Goal: Task Accomplishment & Management: Complete application form

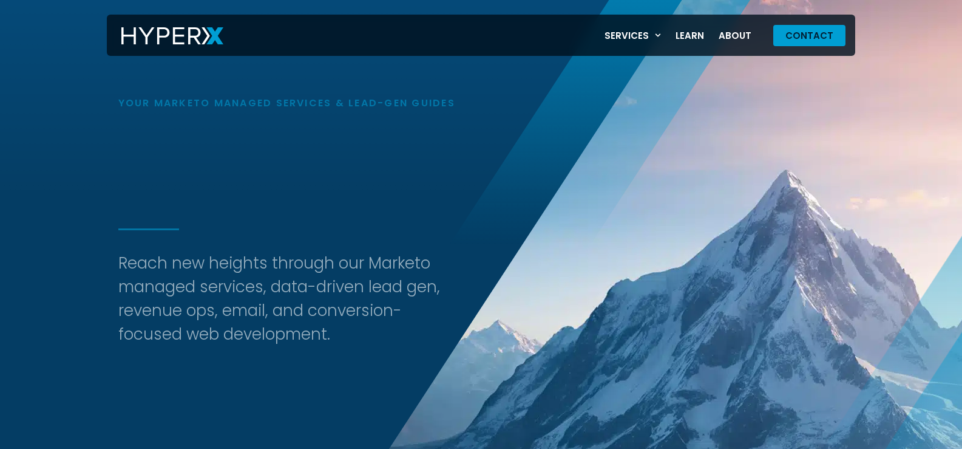
click at [773, 25] on link "Contact" at bounding box center [809, 35] width 72 height 21
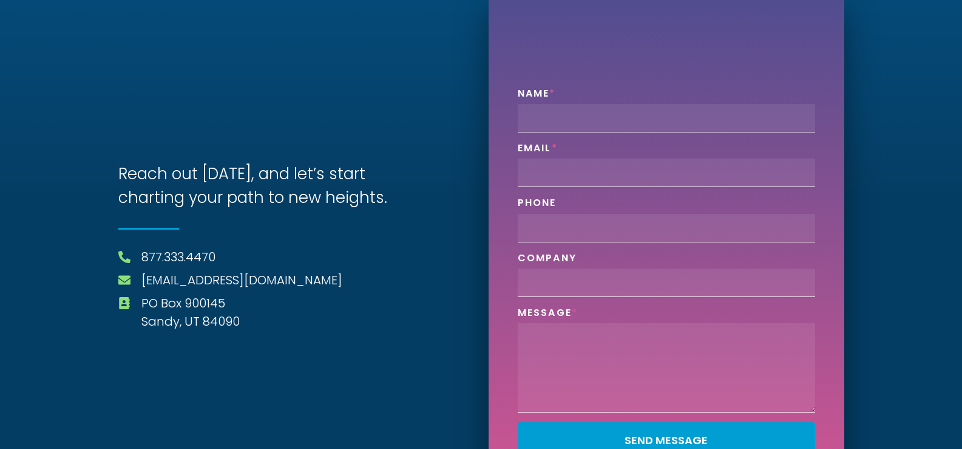
click at [384, 288] on li "[EMAIL_ADDRESS][DOMAIN_NAME]" at bounding box center [296, 281] width 356 height 21
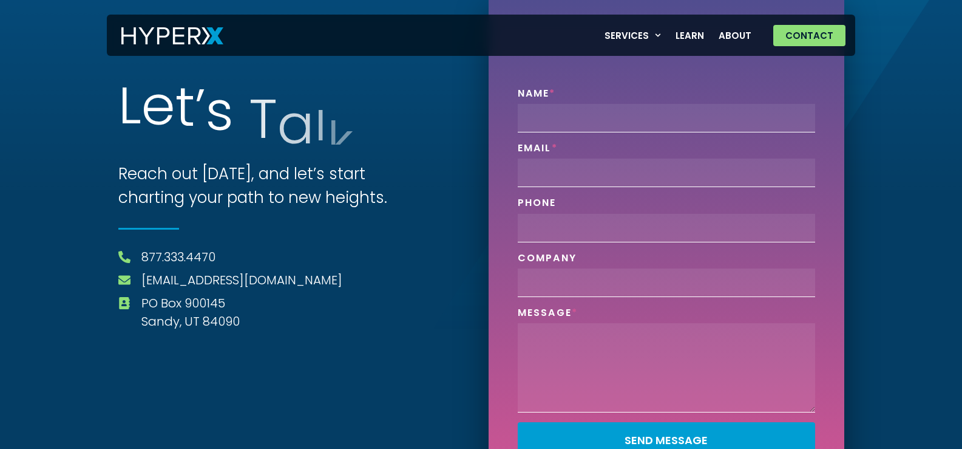
click at [677, 146] on div "Email" at bounding box center [666, 164] width 307 height 45
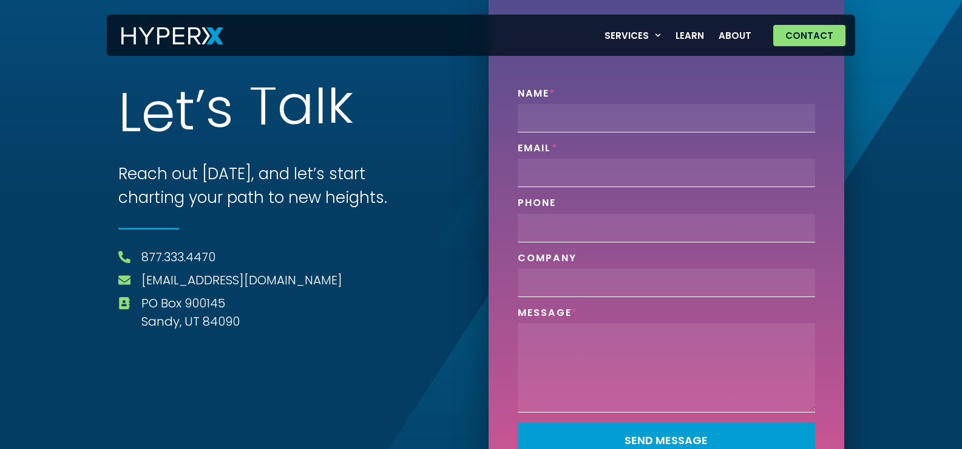
click at [641, 194] on div "Name Email Phone Company Message Send Message" at bounding box center [666, 277] width 307 height 380
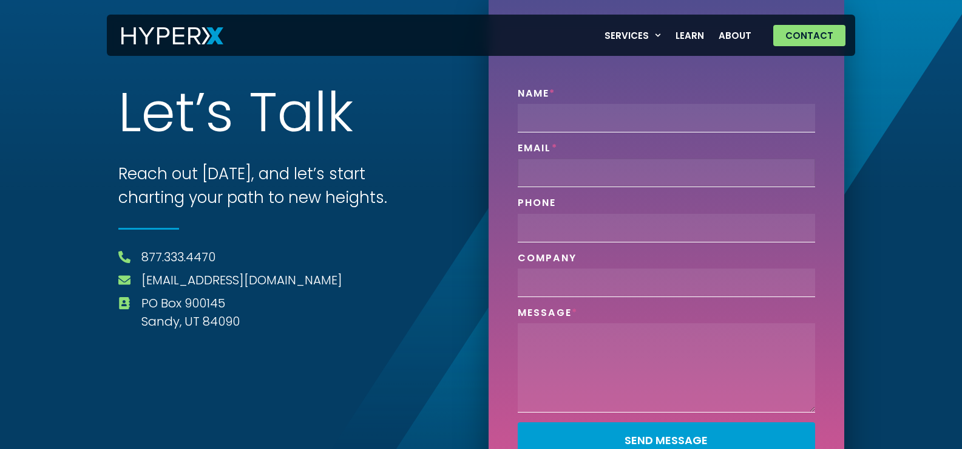
click at [631, 175] on input "Email" at bounding box center [666, 172] width 297 height 29
type input "Kathleen@professionalcompanyprofiles.com"
type input "Kathleen Curlee"
type input "8149805065"
type input "Professional Company Profiles"
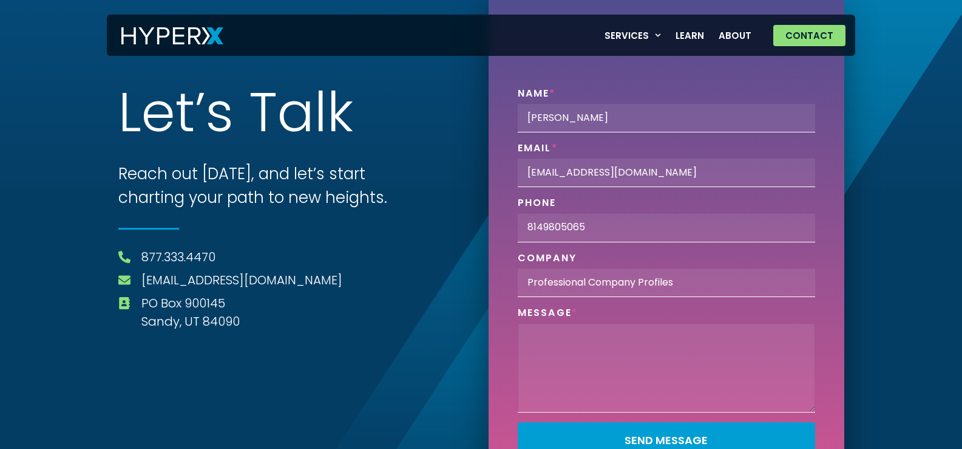
click at [604, 342] on textarea "Phone" at bounding box center [666, 367] width 297 height 89
paste textarea "Wikipedia is considered to be the World’s most significant tool for reference m…"
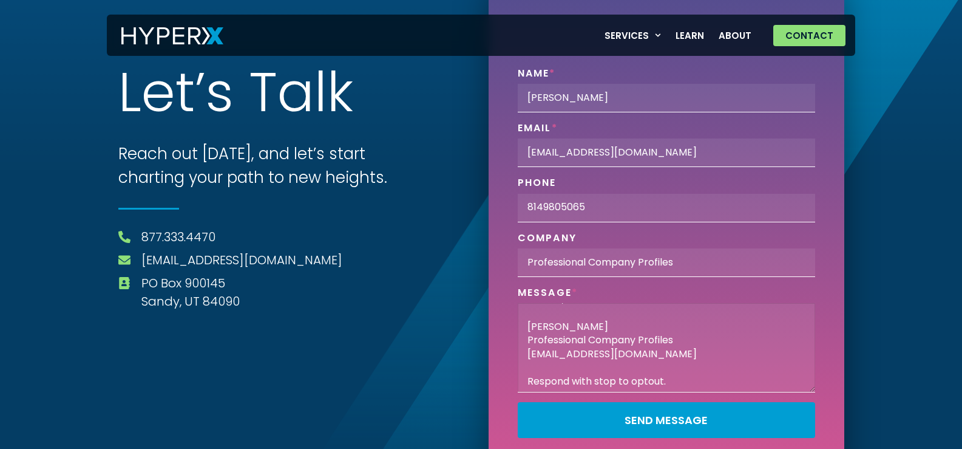
scroll to position [38, 0]
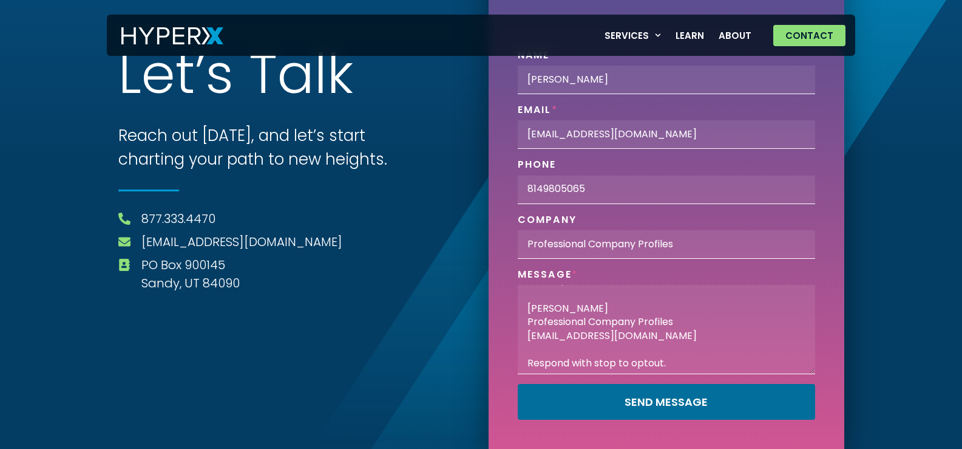
click at [634, 392] on button "Send Message" at bounding box center [666, 402] width 297 height 36
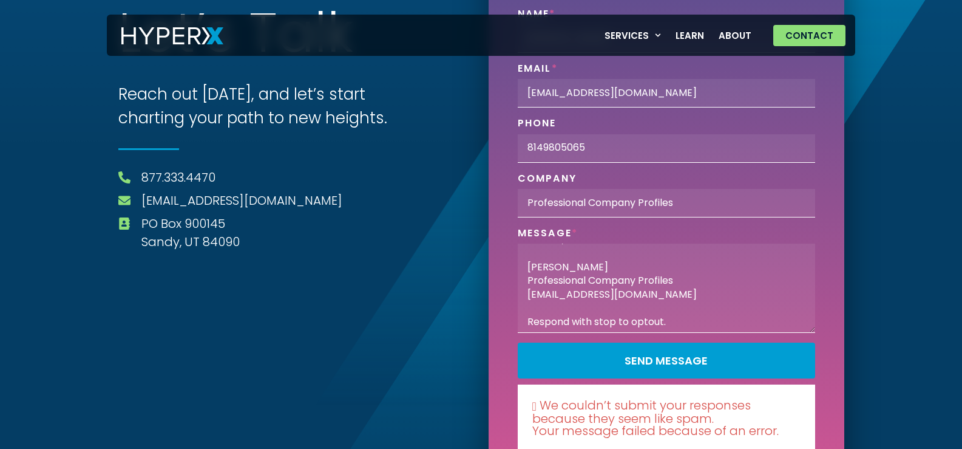
scroll to position [117, 0]
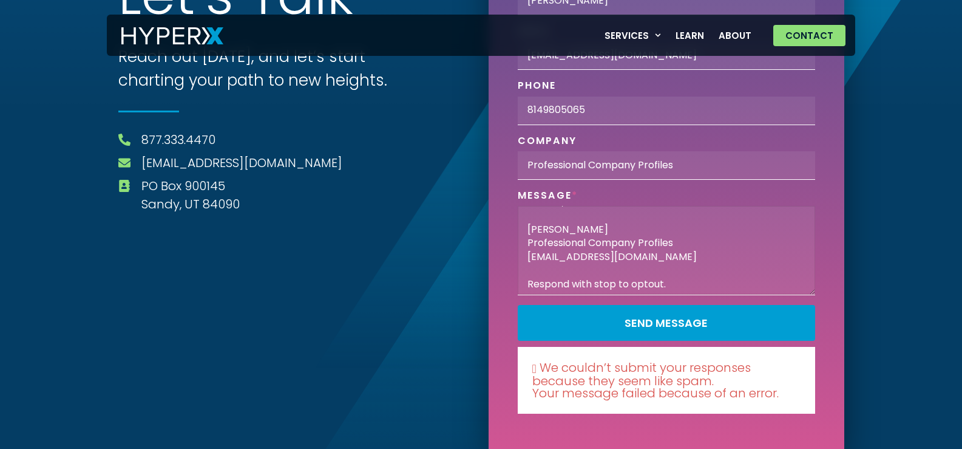
click at [641, 245] on textarea "Wikipedia is considered to be the World’s most significant tool for reference m…" at bounding box center [666, 250] width 297 height 89
click at [640, 245] on textarea "Wikipedia is considered to be the World’s most significant tool for reference m…" at bounding box center [666, 250] width 297 height 89
click at [640, 253] on textarea "Wikipedia is considered to be the World’s most significant tool for reference m…" at bounding box center [666, 250] width 297 height 89
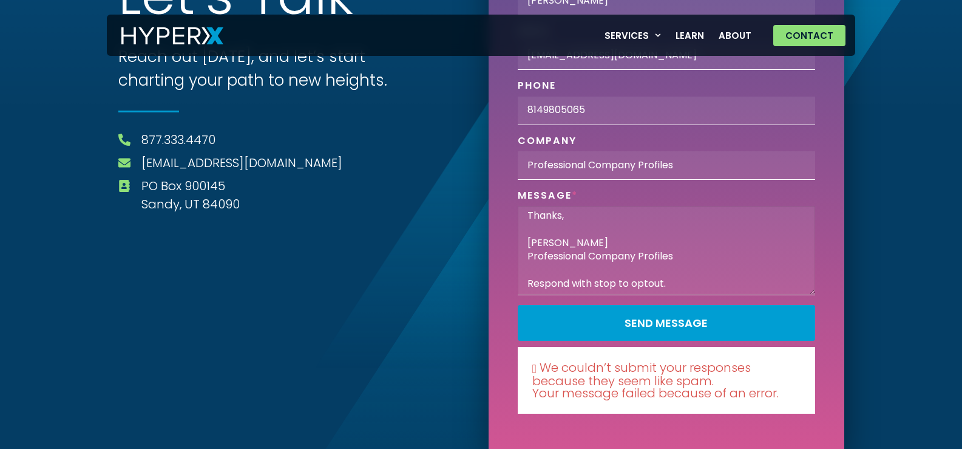
click at [640, 253] on textarea "Wikipedia is considered to be the World’s most significant tool for reference m…" at bounding box center [666, 250] width 297 height 89
click at [639, 254] on textarea "Wikipedia is considered to be the World’s most significant tool for reference m…" at bounding box center [666, 250] width 297 height 89
click at [638, 255] on textarea "Wikipedia is considered to be the World’s most significant tool for reference m…" at bounding box center [666, 250] width 297 height 89
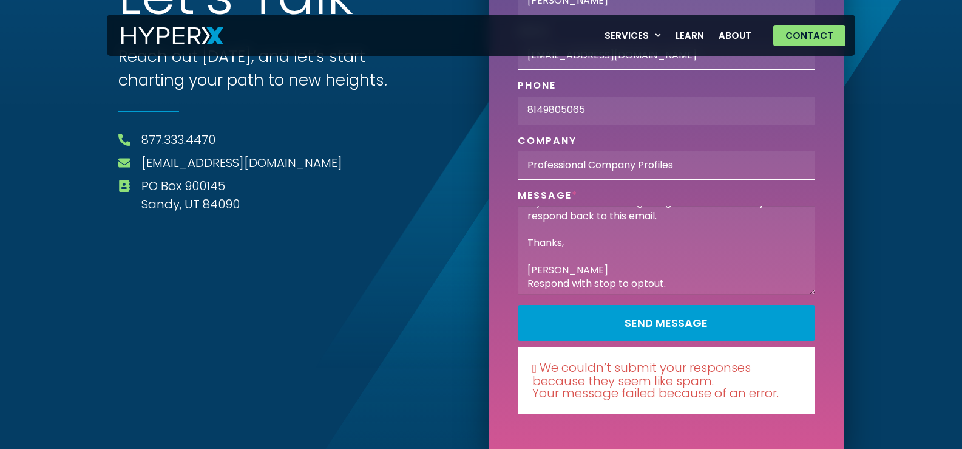
click at [638, 255] on textarea "Wikipedia is considered to be the World’s most significant tool for reference m…" at bounding box center [666, 250] width 297 height 89
click at [637, 257] on textarea "Wikipedia is considered to be the World’s most significant tool for reference m…" at bounding box center [666, 250] width 297 height 89
click at [628, 277] on textarea "Wikipedia is considered to be the World’s most significant tool for reference m…" at bounding box center [666, 250] width 297 height 89
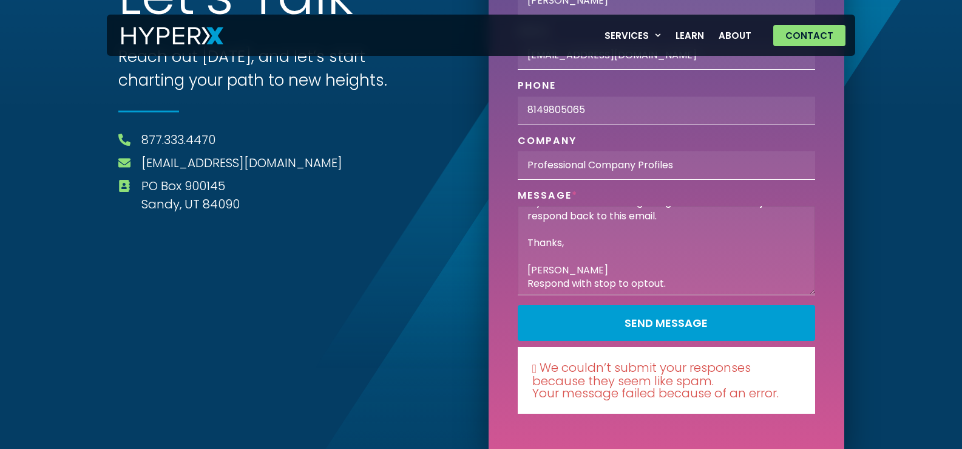
click at [602, 274] on textarea "Wikipedia is considered to be the World’s most significant tool for reference m…" at bounding box center [666, 250] width 297 height 89
click at [540, 255] on textarea "Wikipedia is considered to be the World’s most significant tool for reference m…" at bounding box center [666, 250] width 297 height 89
click at [540, 257] on textarea "Wikipedia is considered to be the World’s most significant tool for reference m…" at bounding box center [666, 250] width 297 height 89
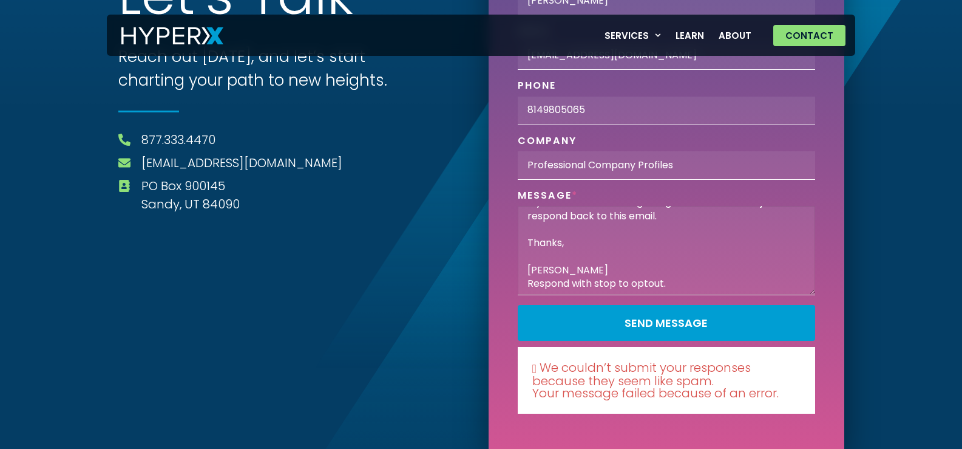
click at [540, 258] on textarea "Wikipedia is considered to be the World’s most significant tool for reference m…" at bounding box center [666, 250] width 297 height 89
click at [542, 265] on textarea "Wikipedia is considered to be the World’s most significant tool for reference m…" at bounding box center [666, 250] width 297 height 89
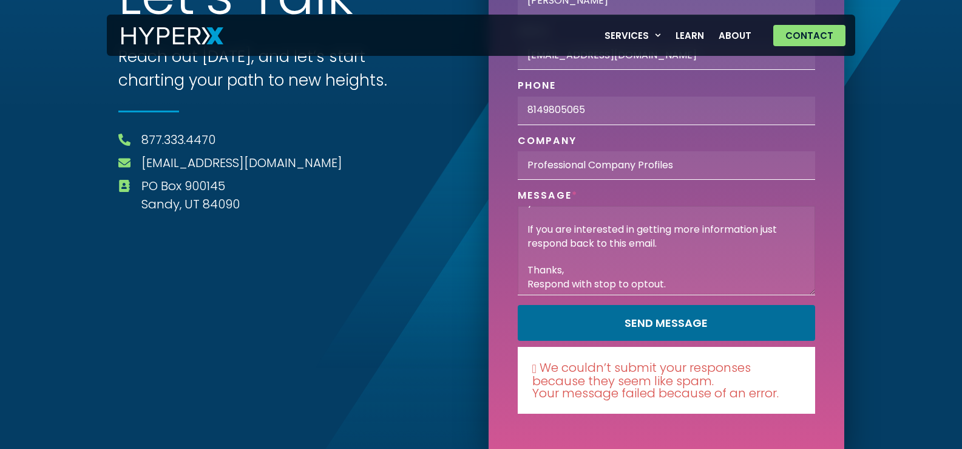
scroll to position [109, 0]
type textarea "Wikipedia is considered to be the World’s most significant tool for reference m…"
click at [586, 330] on button "Send Message" at bounding box center [666, 323] width 297 height 36
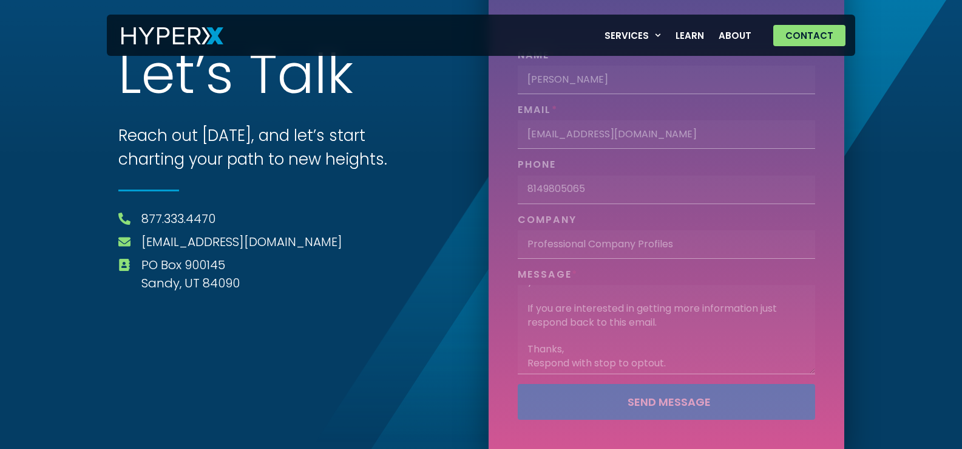
scroll to position [117, 0]
